Goal: Task Accomplishment & Management: Use online tool/utility

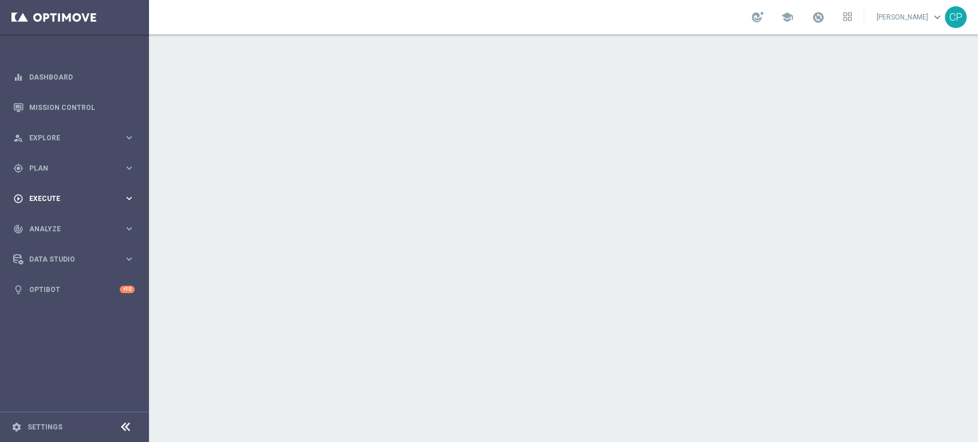
click at [83, 195] on span "Execute" at bounding box center [76, 198] width 95 height 7
click at [102, 170] on span "Plan" at bounding box center [76, 168] width 95 height 7
click at [76, 228] on span "Templates" at bounding box center [71, 226] width 82 height 7
click at [55, 246] on link "Optimail" at bounding box center [78, 243] width 84 height 9
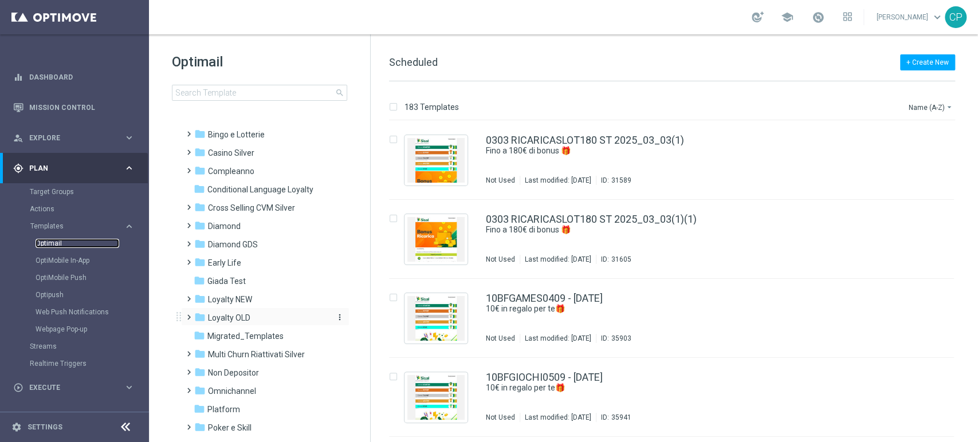
scroll to position [38, 0]
click at [262, 292] on div "folder Loyalty NEW" at bounding box center [260, 297] width 132 height 13
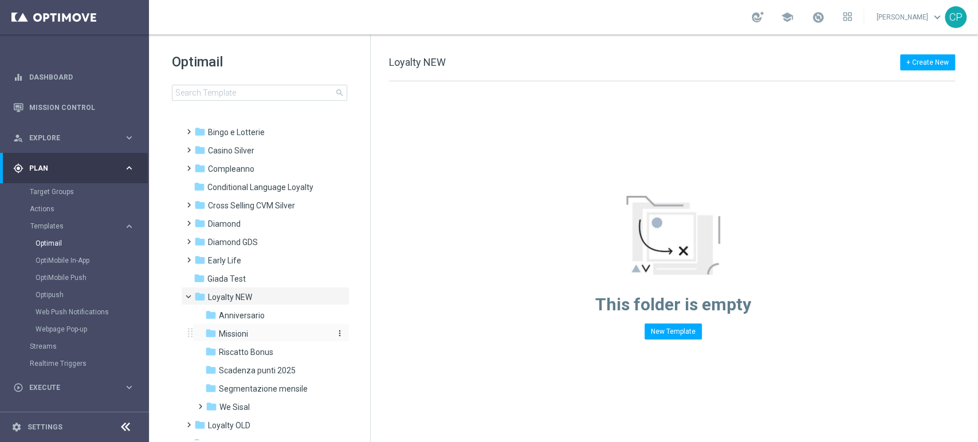
click at [231, 333] on span "Missioni" at bounding box center [233, 334] width 29 height 10
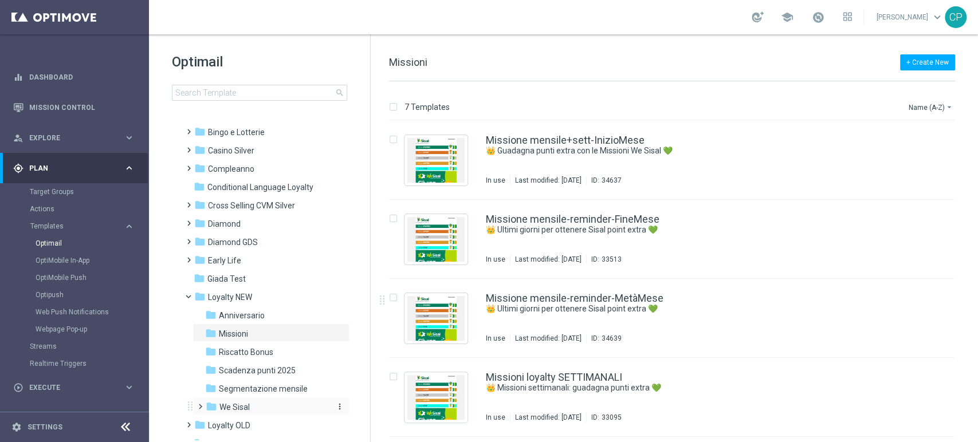
click at [218, 406] on div "folder We Sisal" at bounding box center [267, 407] width 122 height 13
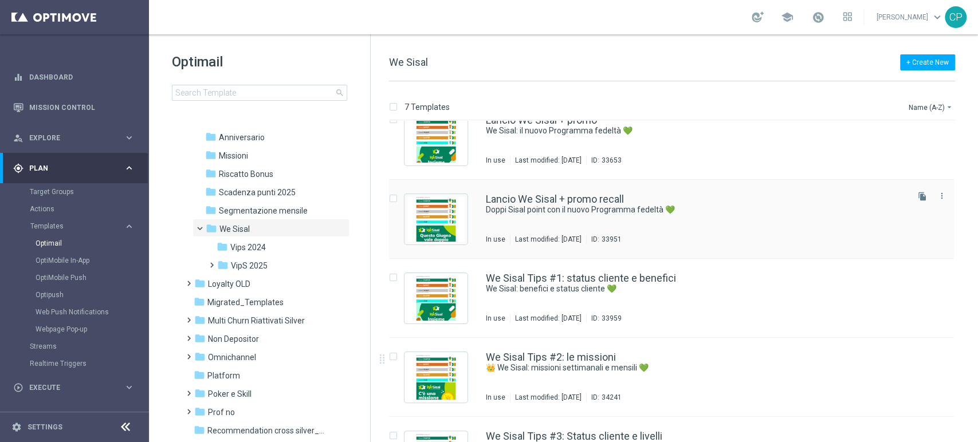
scroll to position [132, 0]
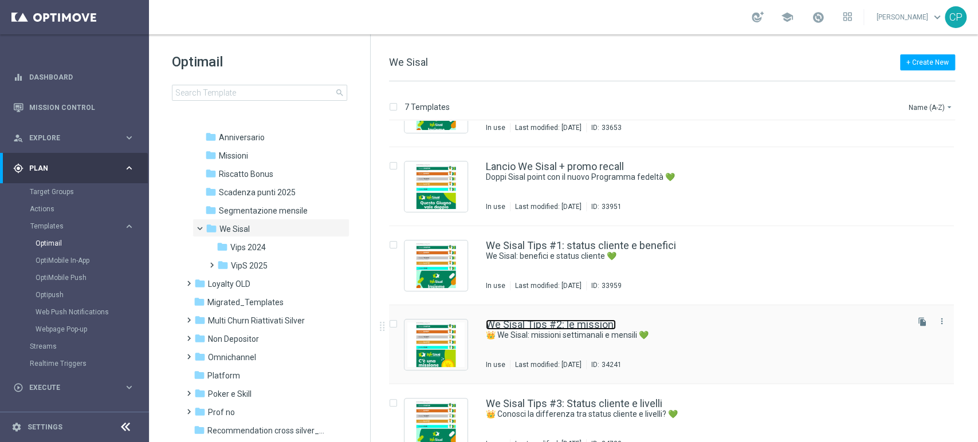
click at [548, 326] on link "We Sisal Tips #2: le missioni" at bounding box center [551, 325] width 130 height 10
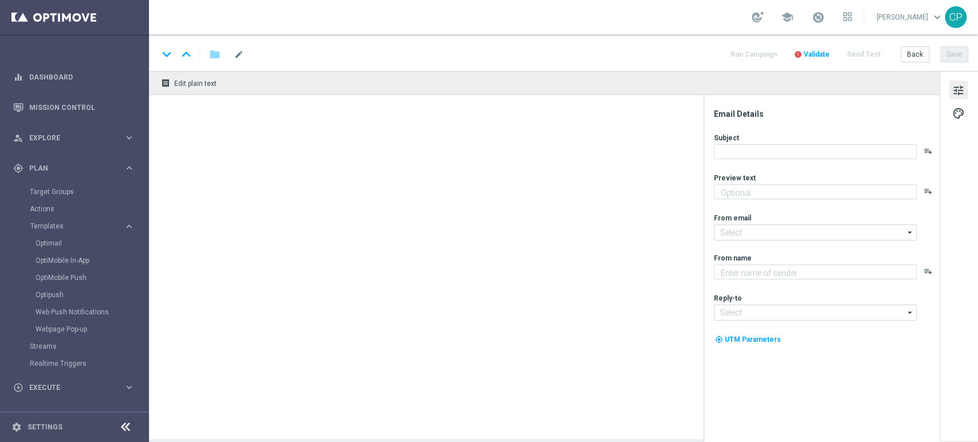
type textarea "Scopri come ottenere il massimo da We Sisal"
type input "[EMAIL_ADDRESS][DOMAIN_NAME]"
type textarea "Sisal"
type input "[EMAIL_ADDRESS][DOMAIN_NAME]"
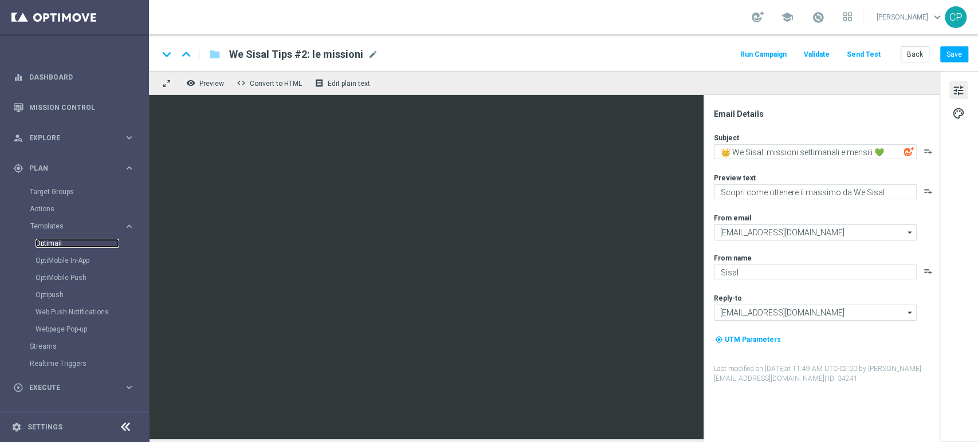
click at [46, 242] on link "Optimail" at bounding box center [78, 243] width 84 height 9
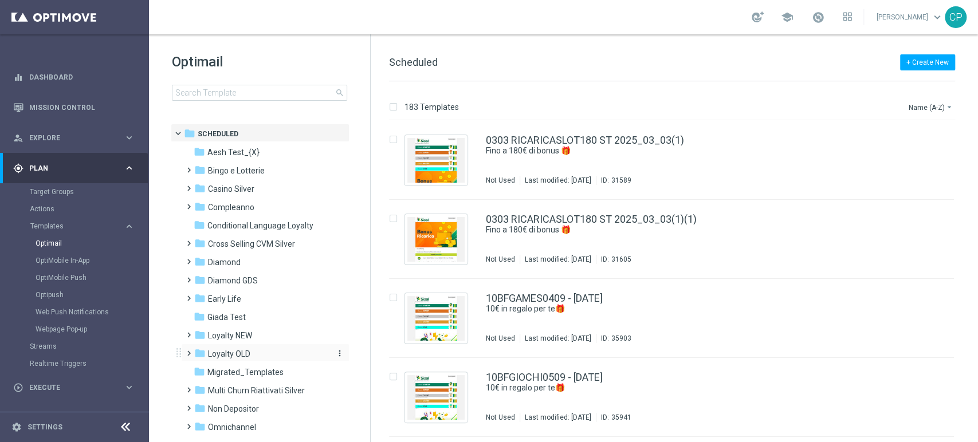
click at [235, 352] on span "Loyalty OLD" at bounding box center [229, 354] width 42 height 10
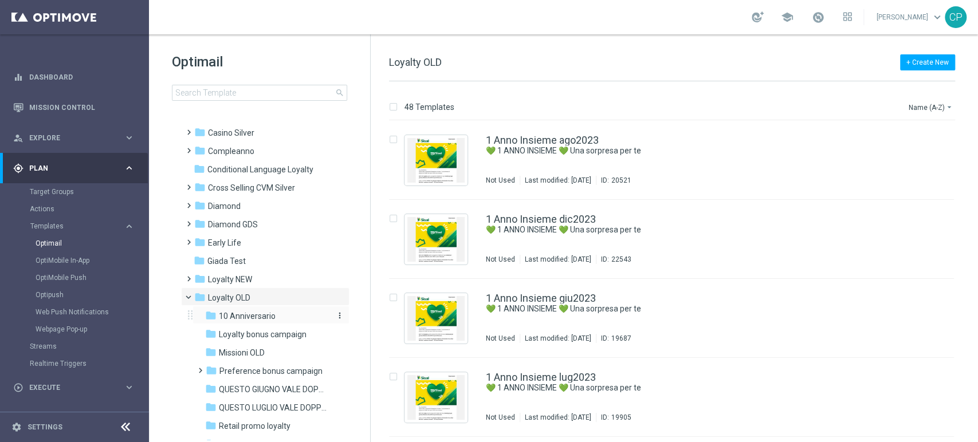
scroll to position [64, 0]
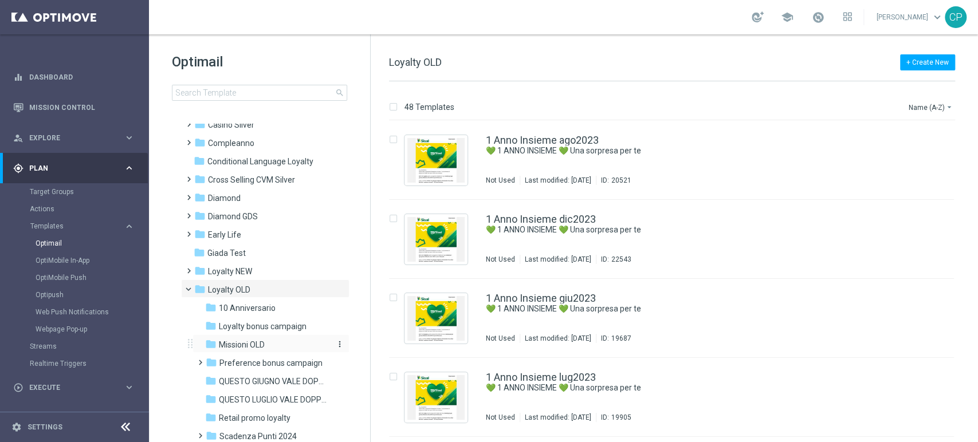
click at [250, 347] on span "Missioni OLD" at bounding box center [242, 345] width 46 height 10
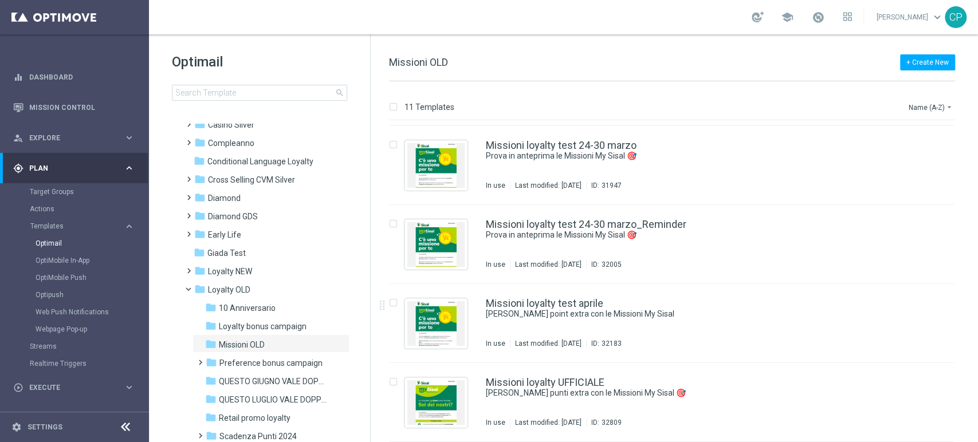
scroll to position [548, 0]
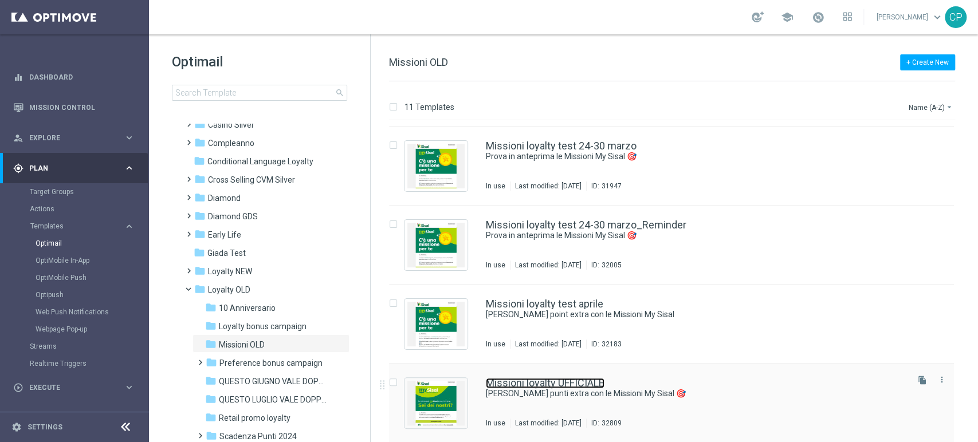
click at [513, 384] on link "Missioni loyalty UFFICIALE" at bounding box center [545, 383] width 119 height 10
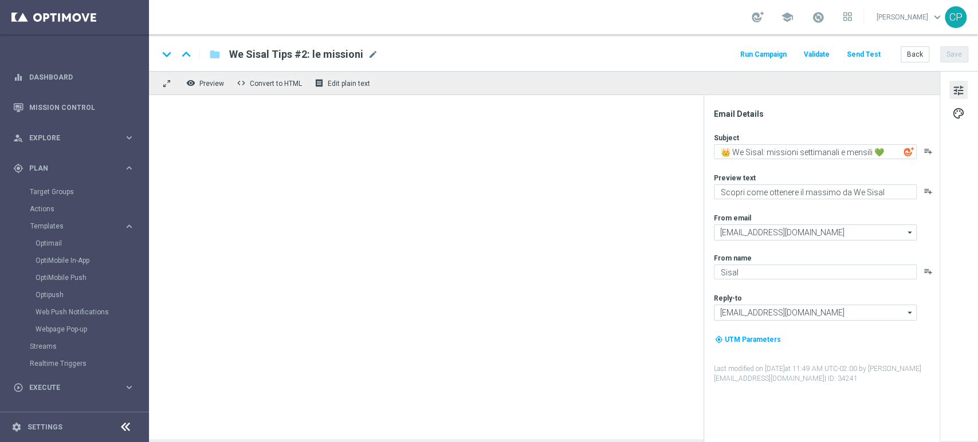
type textarea "[PERSON_NAME] punti extra con le Missioni My Sisal 🎯"
type textarea "Novità! [PERSON_NAME] le missioni pensate per te"
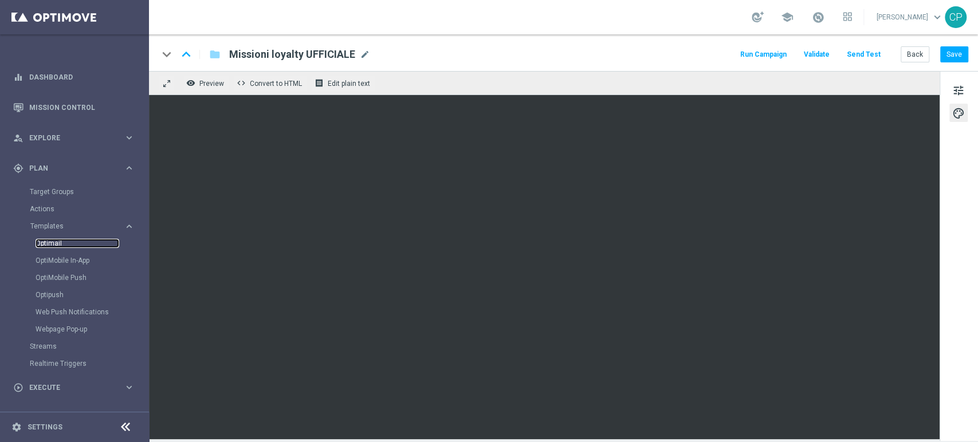
click at [53, 243] on link "Optimail" at bounding box center [78, 243] width 84 height 9
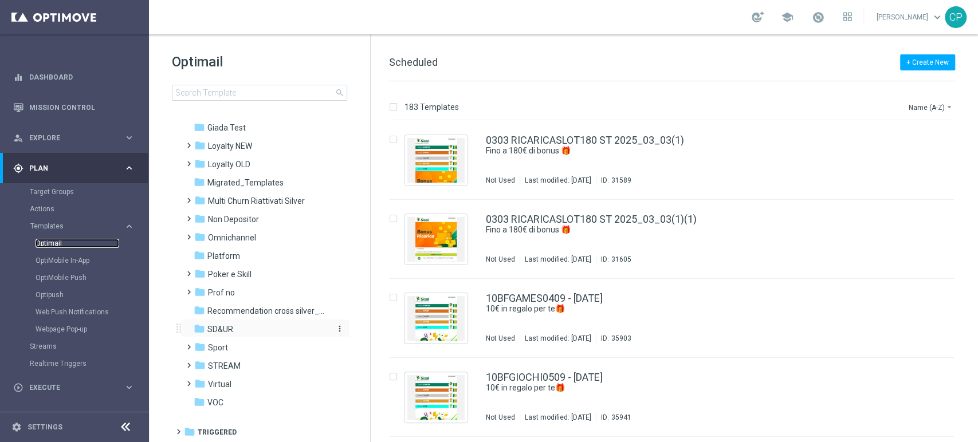
scroll to position [159, 0]
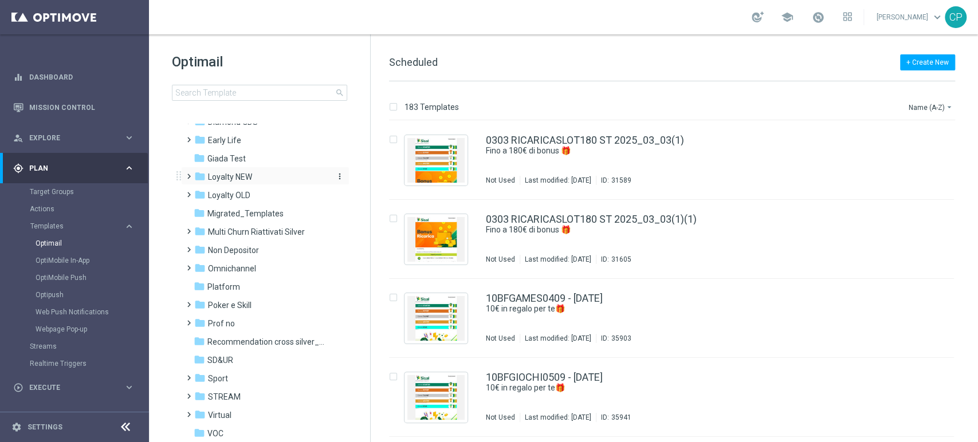
click at [226, 173] on span "Loyalty NEW" at bounding box center [230, 177] width 44 height 10
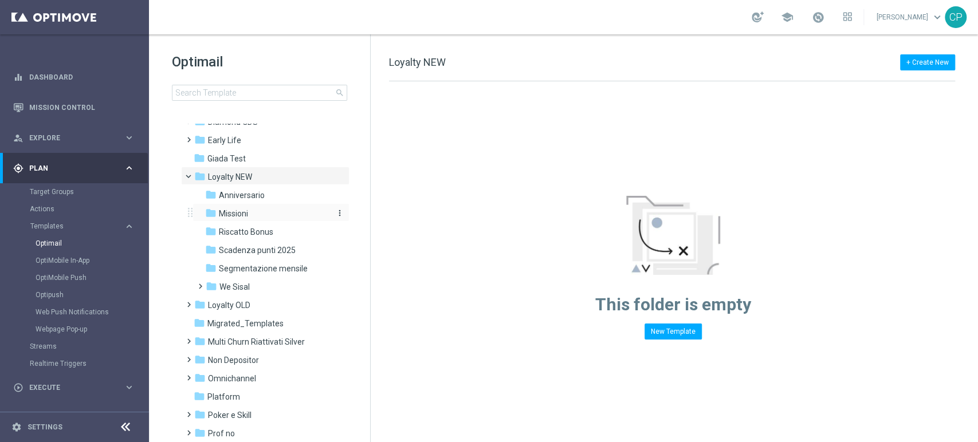
click at [233, 212] on span "Missioni" at bounding box center [233, 213] width 29 height 10
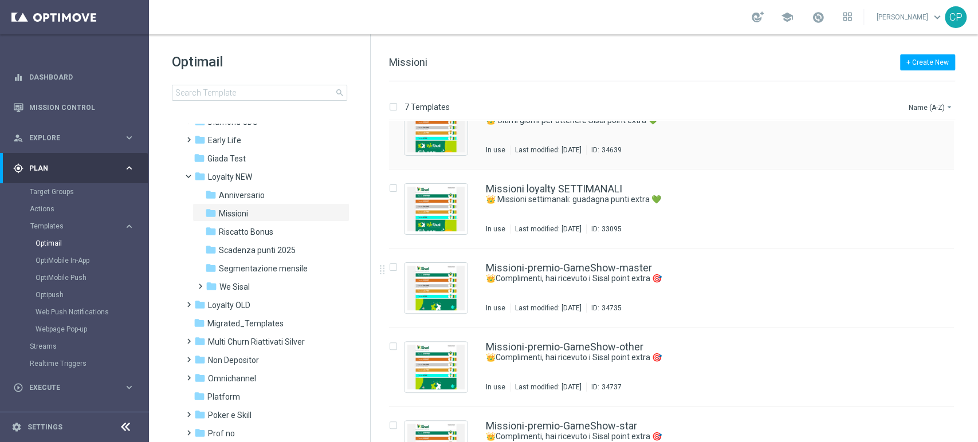
scroll to position [188, 0]
click at [564, 190] on link "Missioni loyalty SETTIMANALI" at bounding box center [554, 189] width 136 height 10
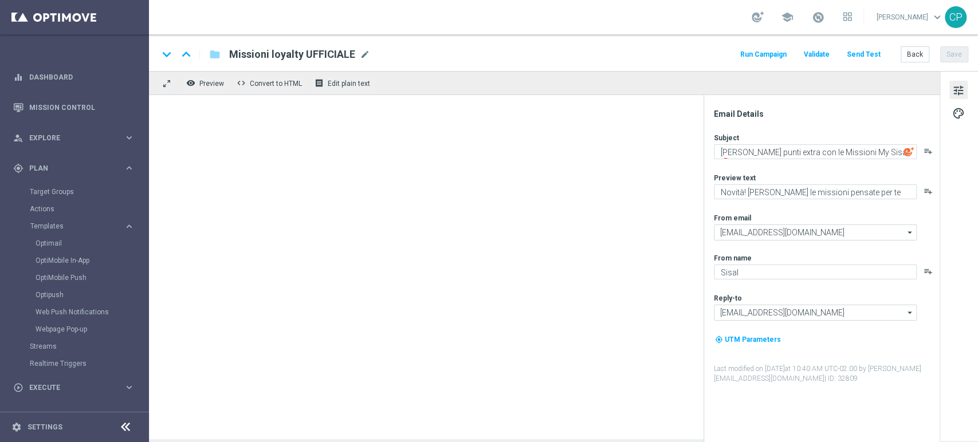
type textarea "👑 Missioni settimanali: guadagna punti extra 💚"
type textarea "Scopri le missioni We Sisal pensate per te"
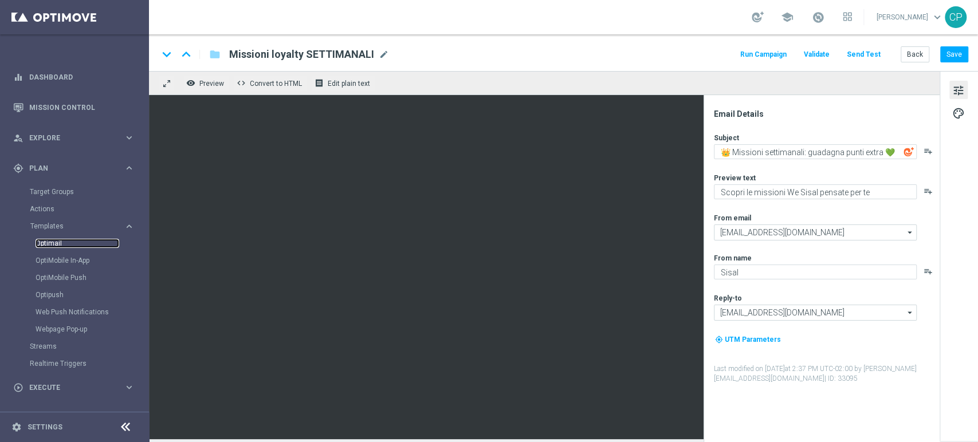
click at [52, 245] on link "Optimail" at bounding box center [78, 243] width 84 height 9
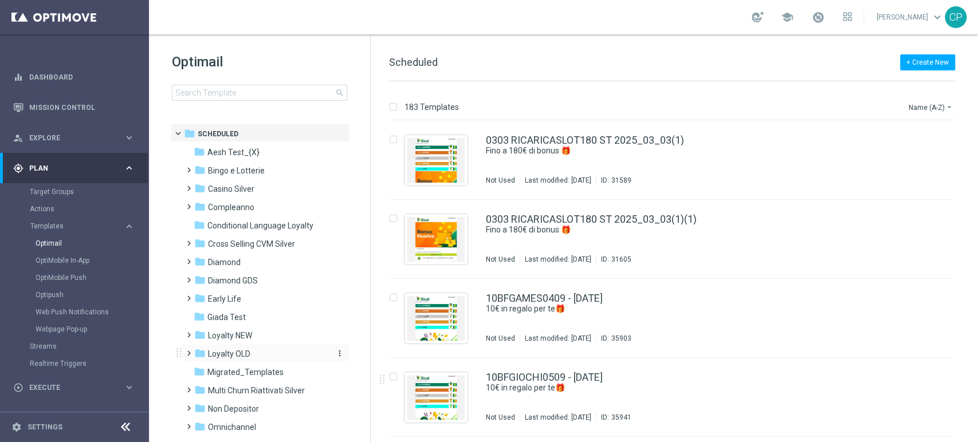
click at [227, 350] on span "Loyalty OLD" at bounding box center [229, 354] width 42 height 10
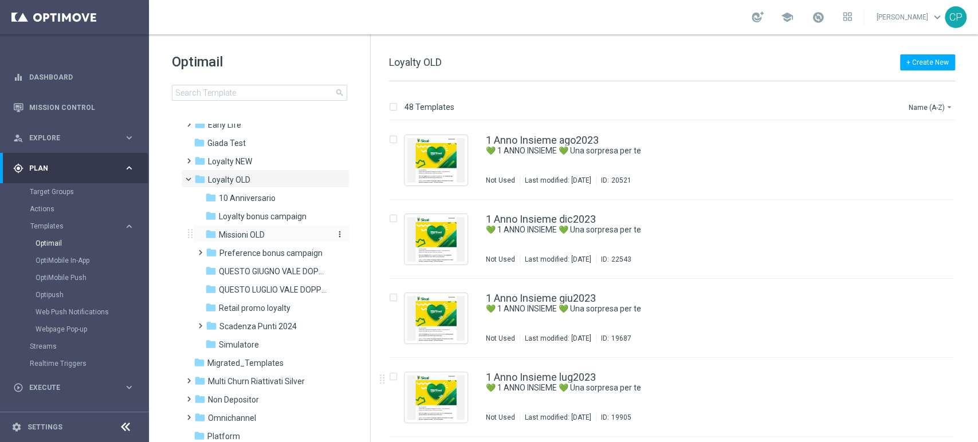
scroll to position [184, 0]
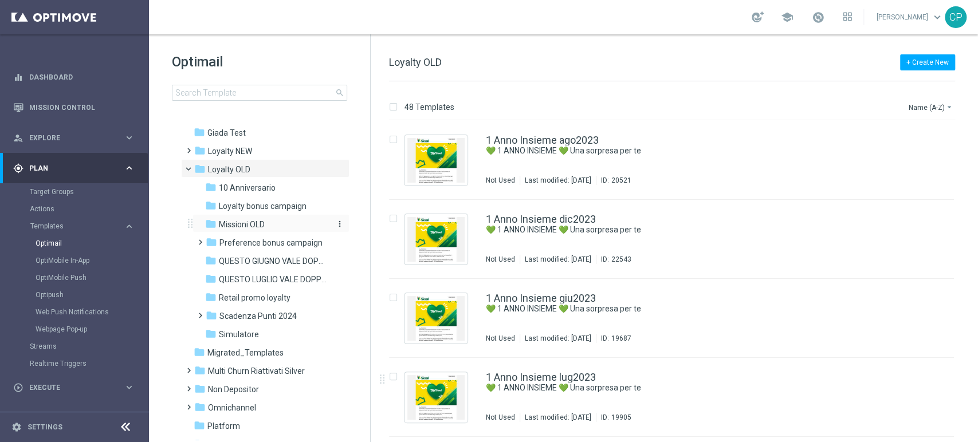
click at [259, 226] on span "Missioni OLD" at bounding box center [242, 224] width 46 height 10
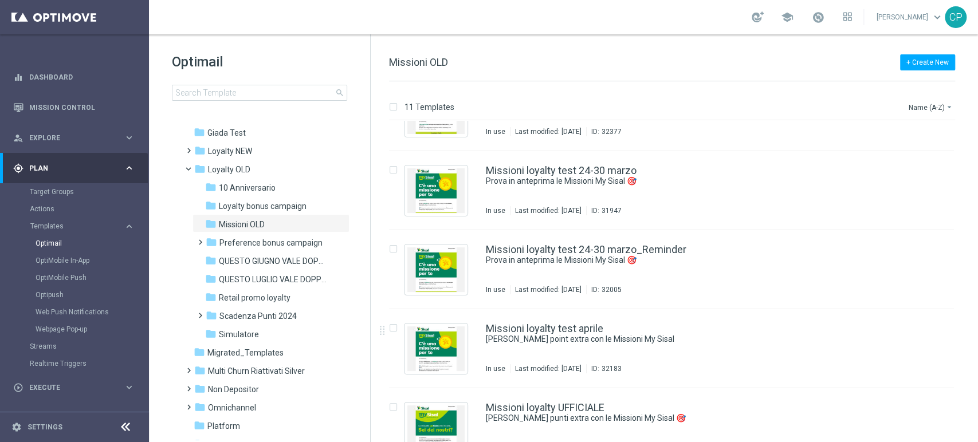
scroll to position [548, 0]
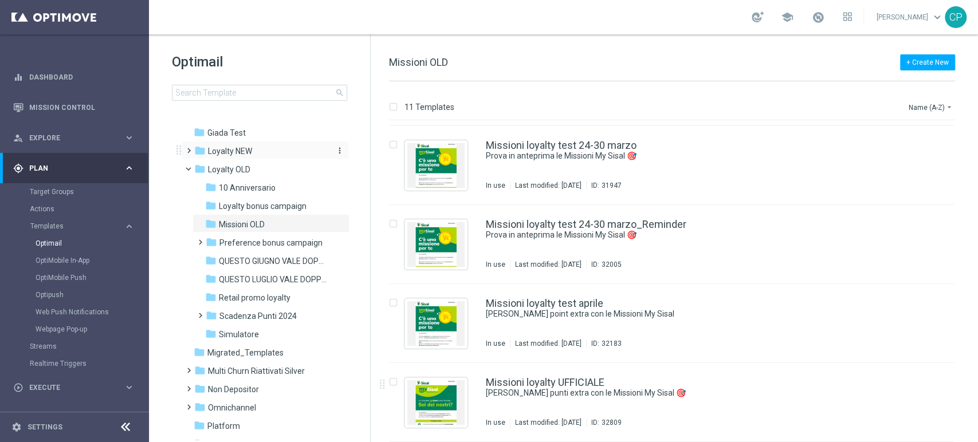
click at [250, 152] on span "Loyalty NEW" at bounding box center [230, 151] width 44 height 10
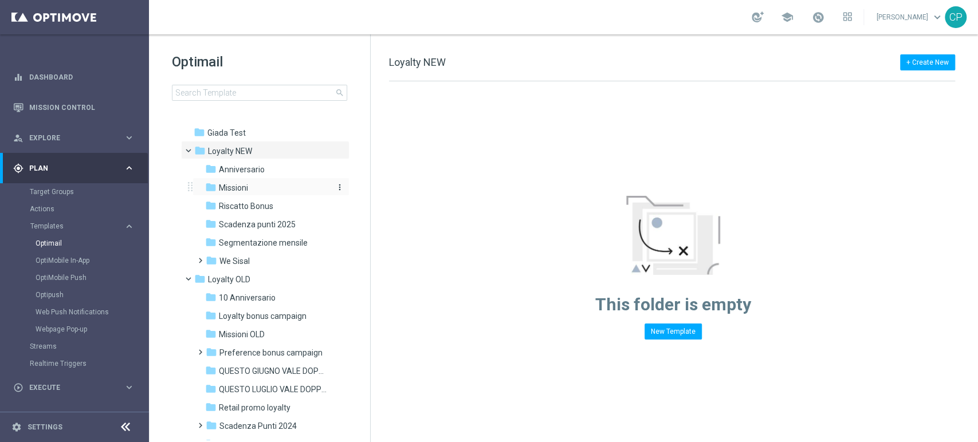
click at [240, 185] on span "Missioni" at bounding box center [233, 188] width 29 height 10
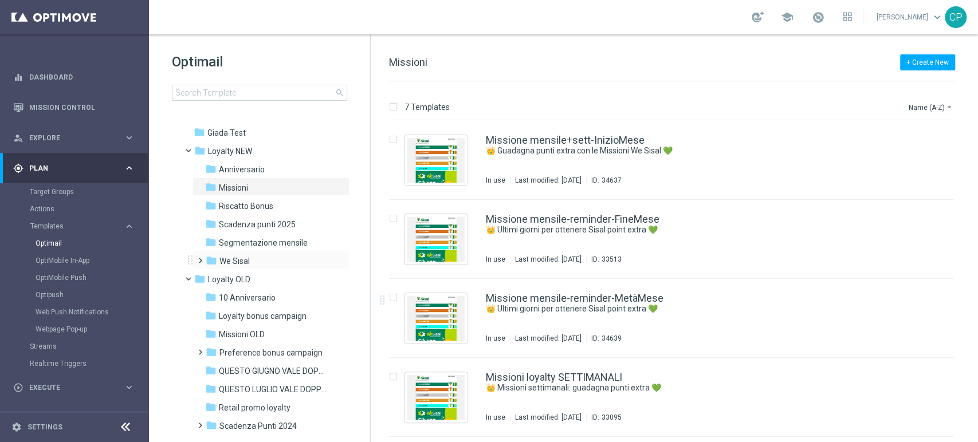
click at [260, 254] on div "folder We Sisal more_vert" at bounding box center [270, 260] width 157 height 18
click at [227, 256] on span "We Sisal" at bounding box center [234, 261] width 30 height 10
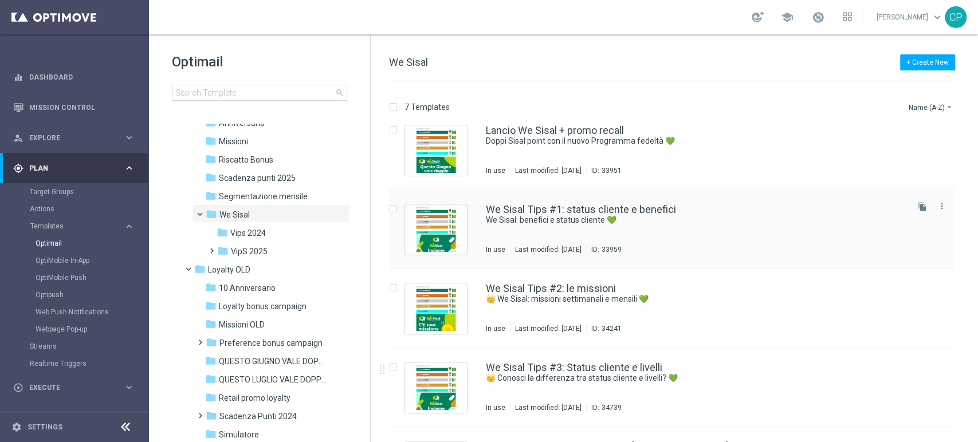
scroll to position [232, 0]
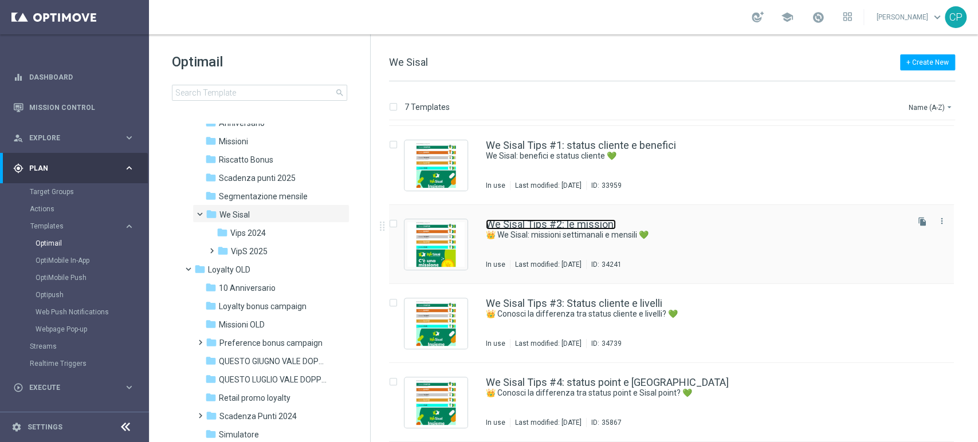
click at [544, 225] on link "We Sisal Tips #2: le missioni" at bounding box center [551, 224] width 130 height 10
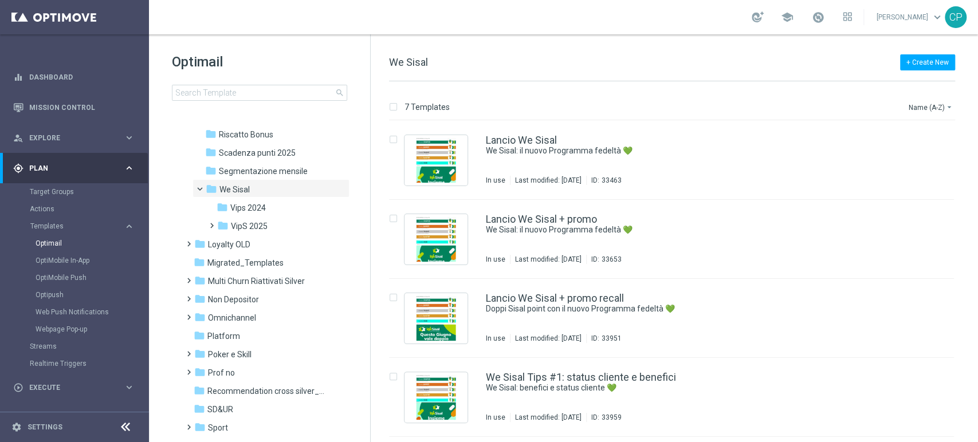
scroll to position [257, 0]
click at [250, 242] on div "folder Loyalty OLD" at bounding box center [260, 244] width 132 height 13
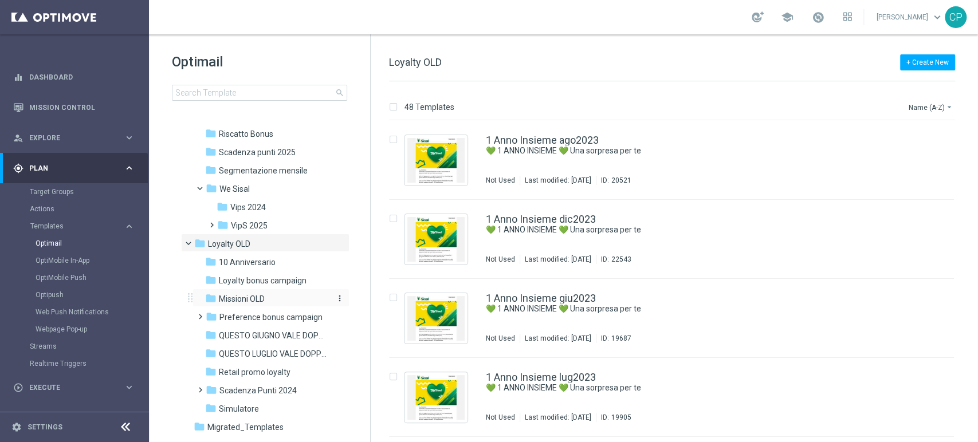
click at [243, 298] on span "Missioni OLD" at bounding box center [242, 299] width 46 height 10
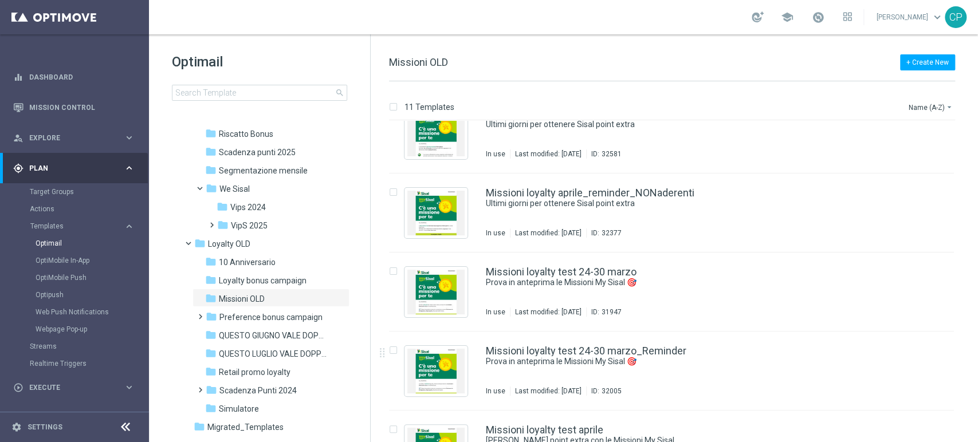
scroll to position [548, 0]
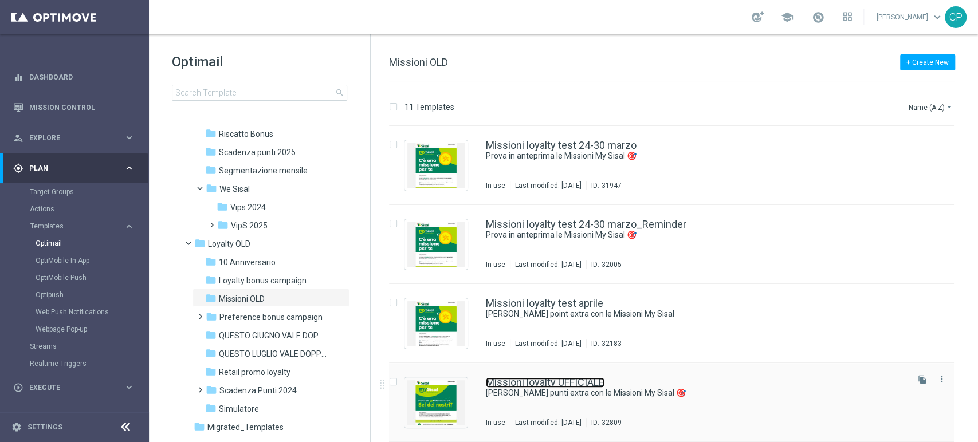
click at [541, 380] on link "Missioni loyalty UFFICIALE" at bounding box center [545, 382] width 119 height 10
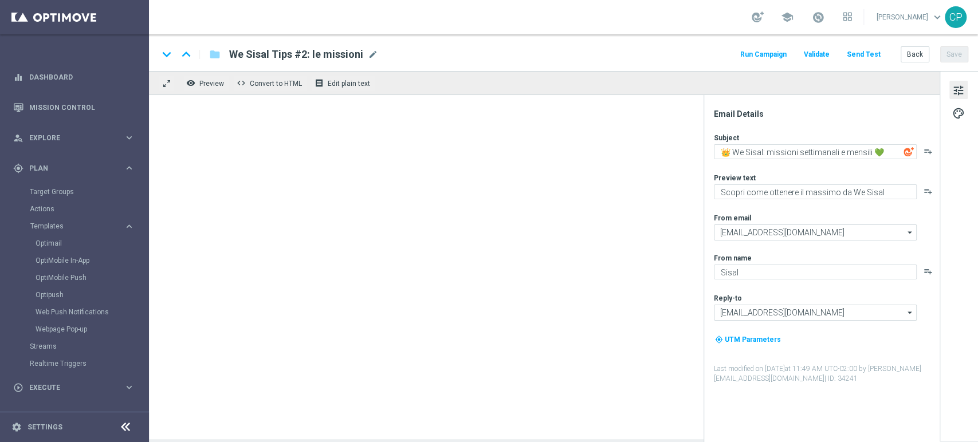
type textarea "[PERSON_NAME] punti extra con le Missioni My Sisal 🎯"
type textarea "Novità! [PERSON_NAME] le missioni pensate per te"
